Goal: Information Seeking & Learning: Learn about a topic

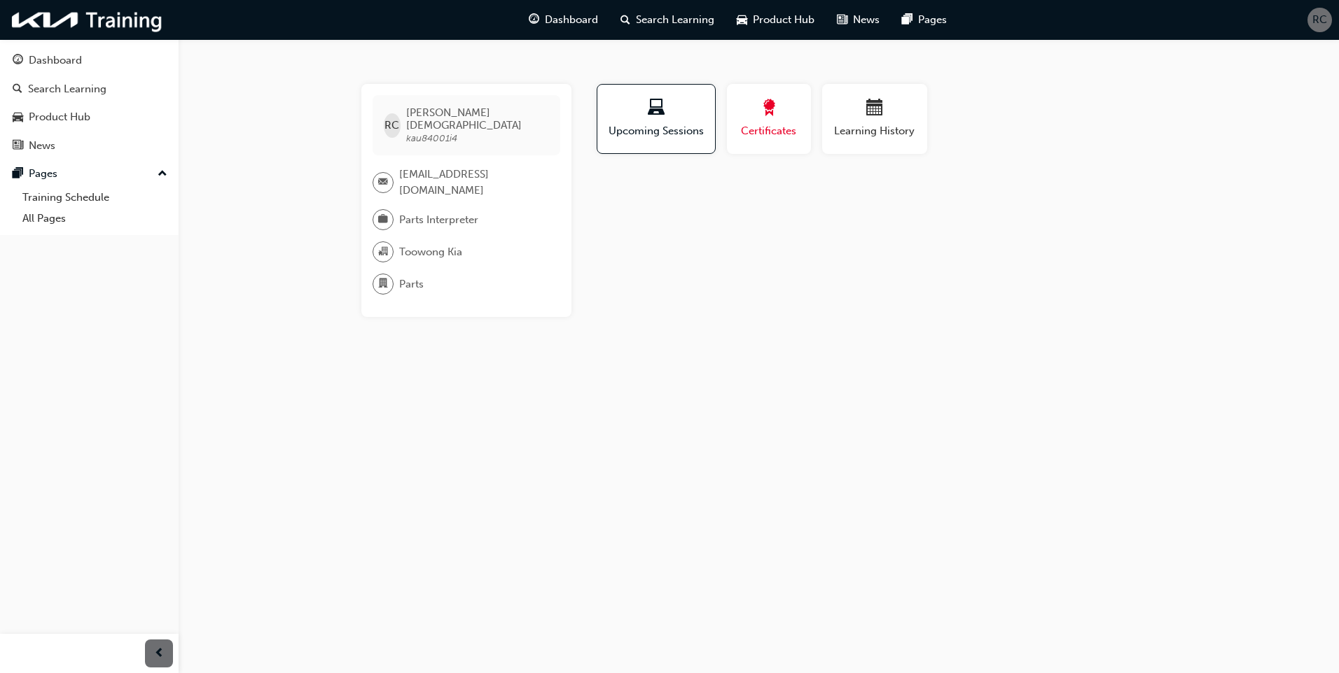
click at [761, 109] on span "award-icon" at bounding box center [768, 108] width 17 height 19
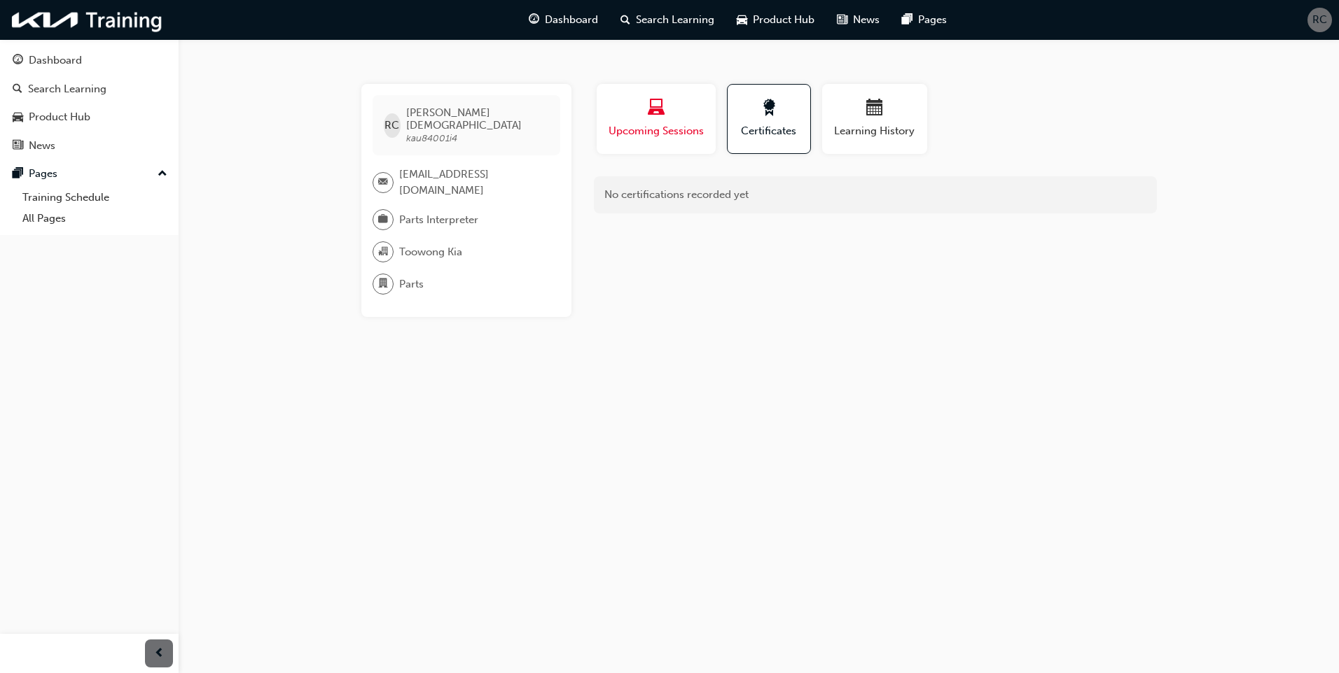
click at [695, 130] on span "Upcoming Sessions" at bounding box center [656, 131] width 98 height 16
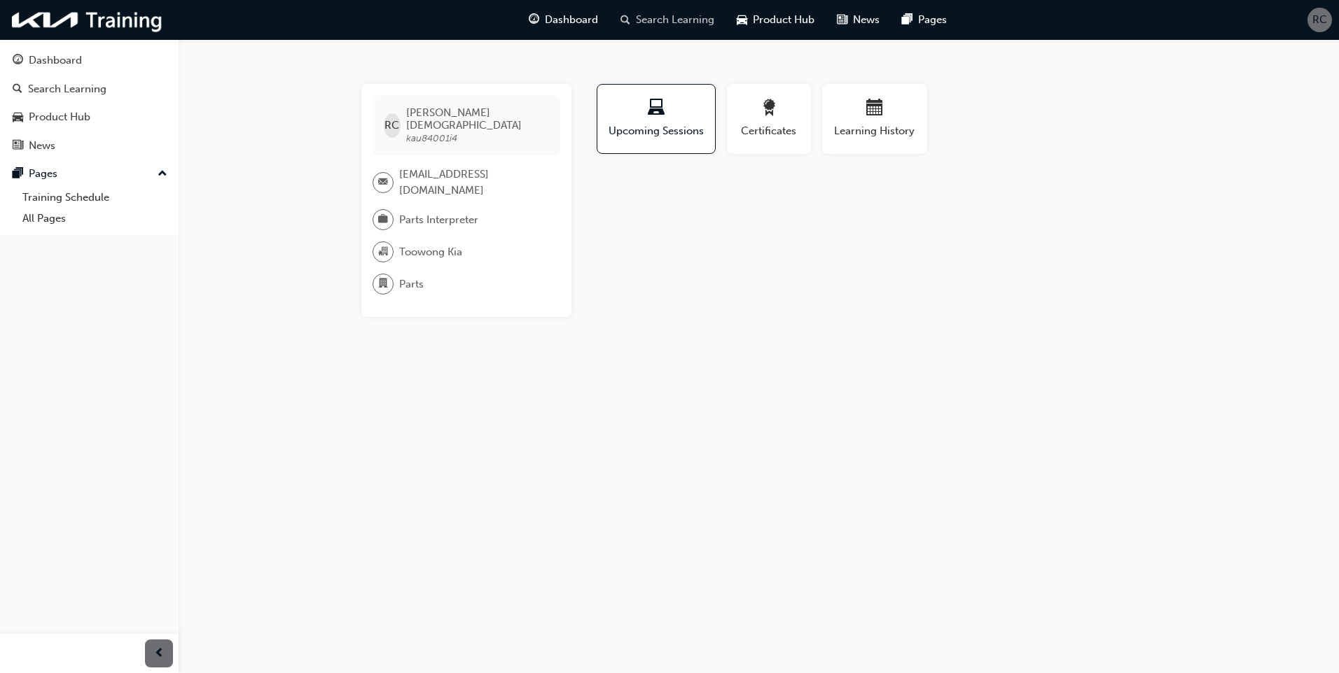
click at [690, 31] on div "Search Learning" at bounding box center [667, 20] width 116 height 29
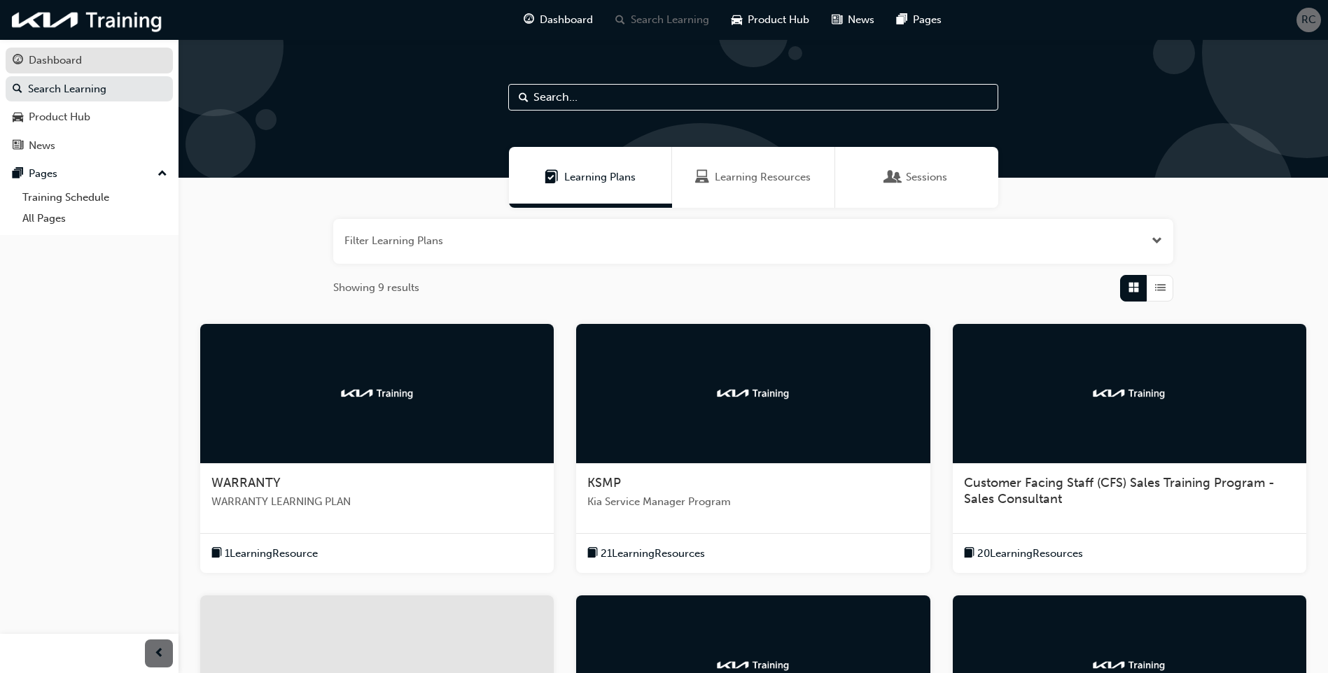
click at [85, 60] on div "Dashboard" at bounding box center [89, 61] width 153 height 18
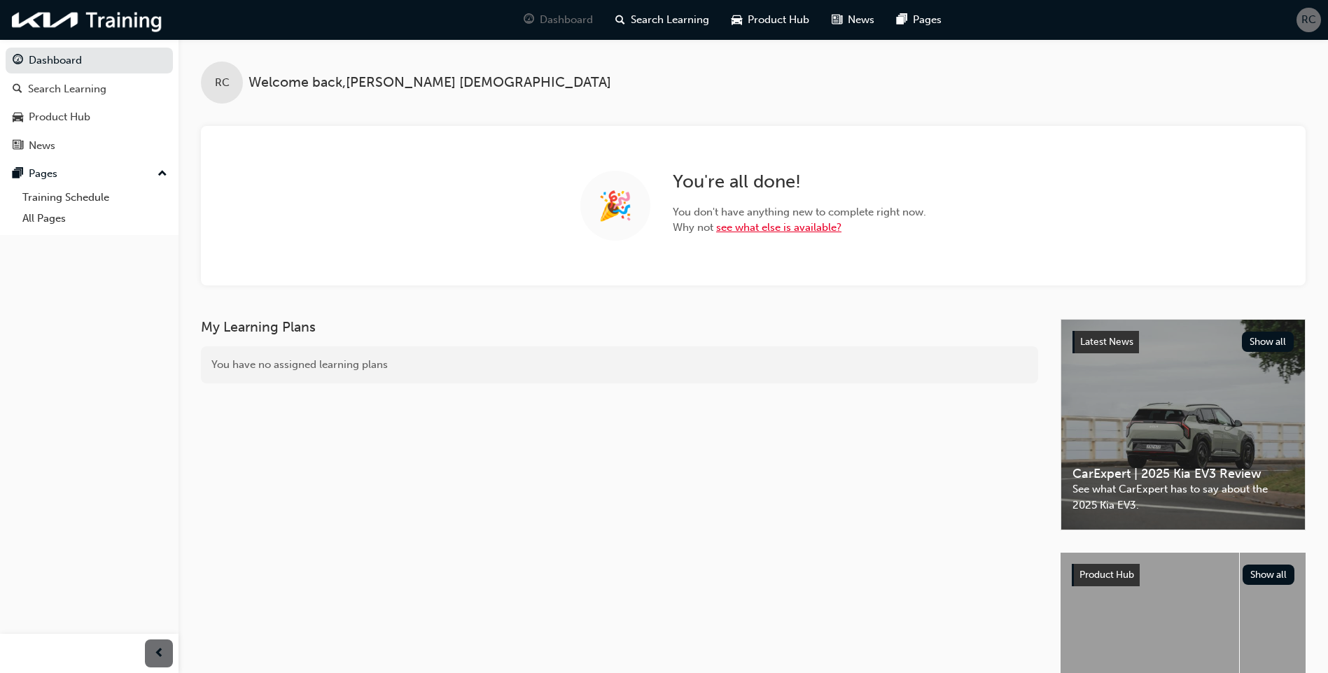
click at [762, 228] on link "see what else is available?" at bounding box center [778, 227] width 125 height 13
